Goal: Find specific page/section: Find specific page/section

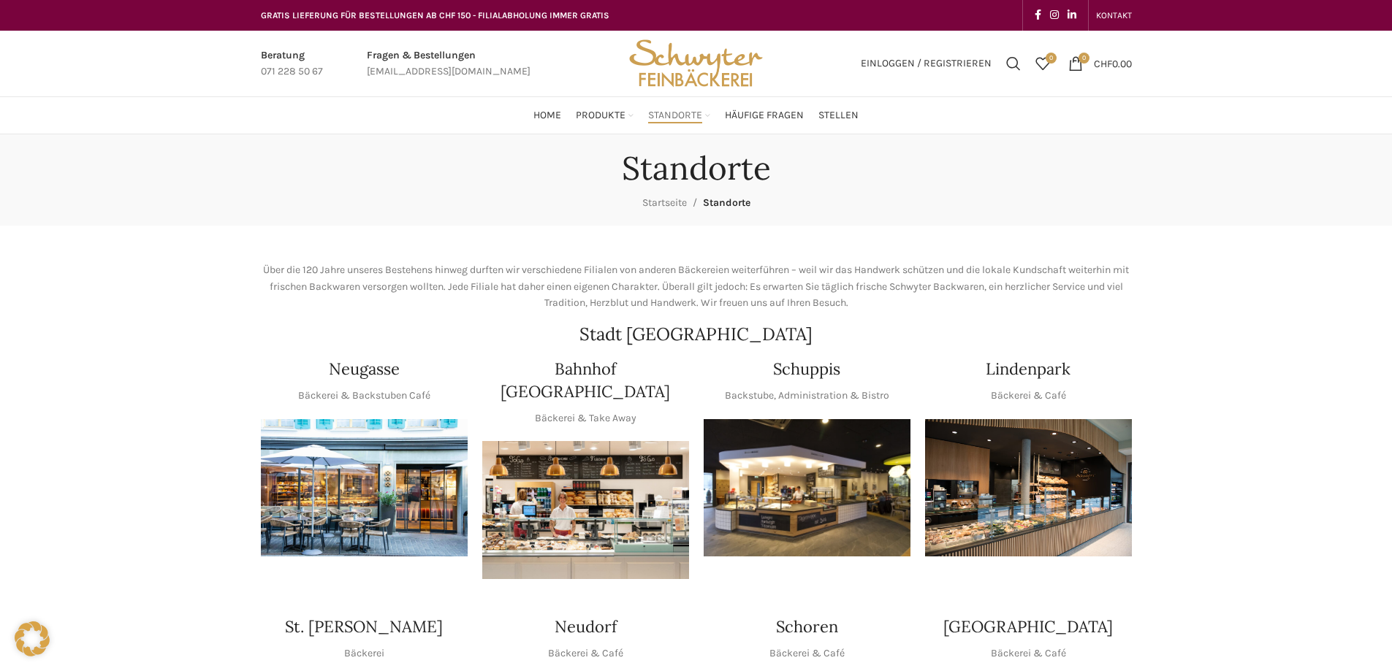
click at [585, 491] on img "1 / 1" at bounding box center [585, 510] width 207 height 138
click at [794, 499] on img "1 / 1" at bounding box center [807, 488] width 207 height 138
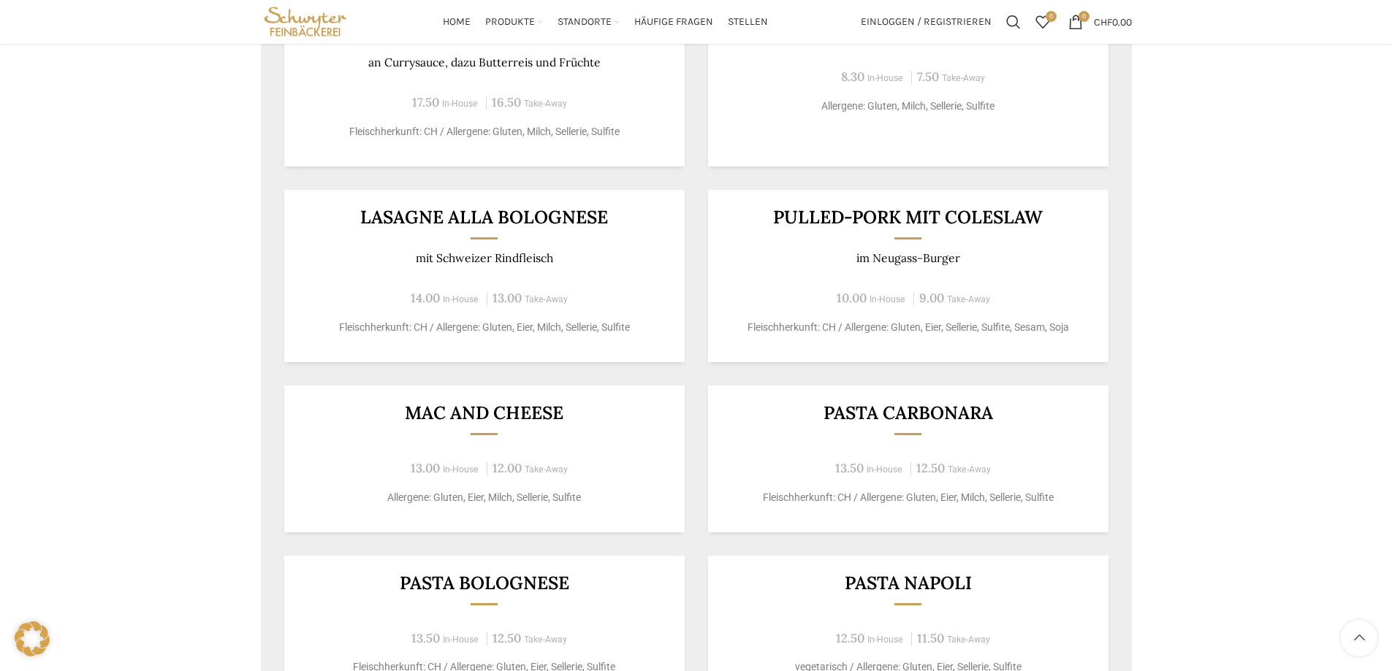
scroll to position [658, 0]
